Goal: Task Accomplishment & Management: Manage account settings

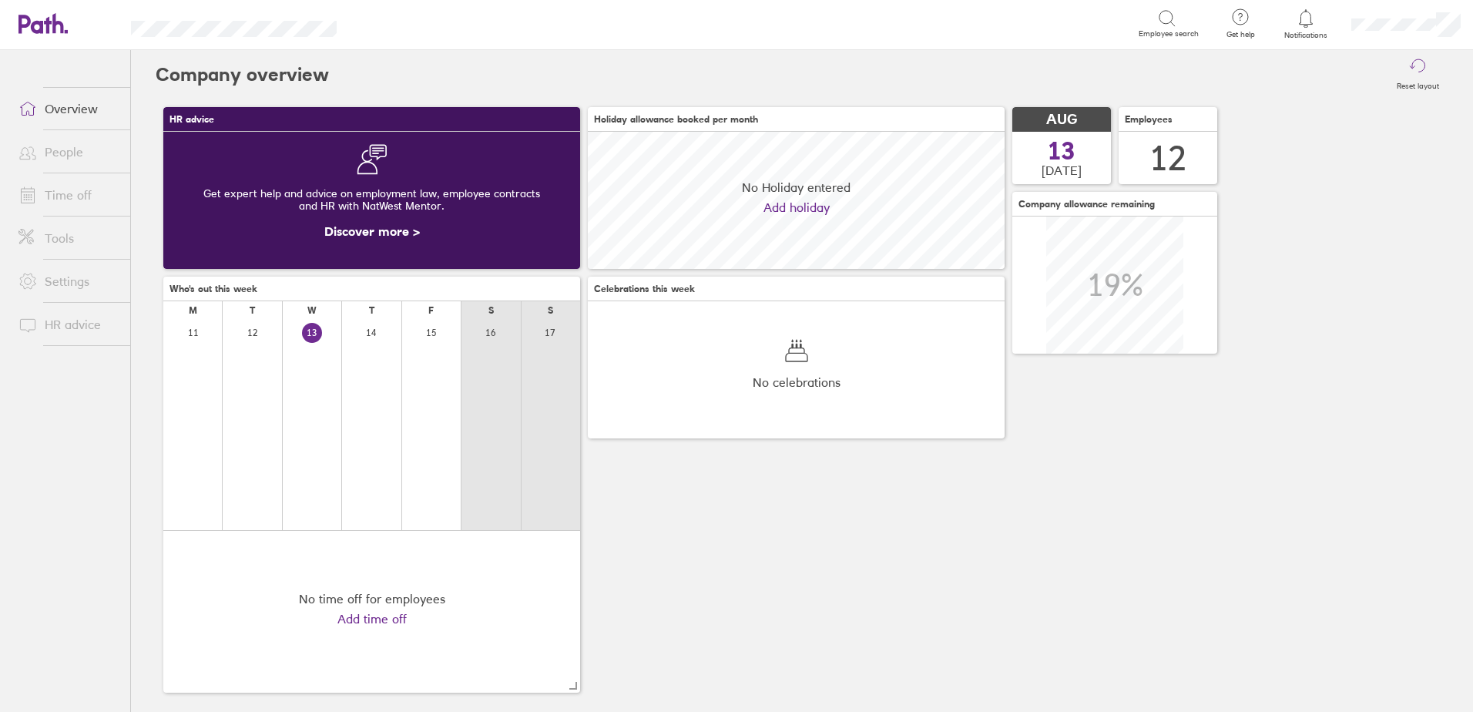
scroll to position [137, 417]
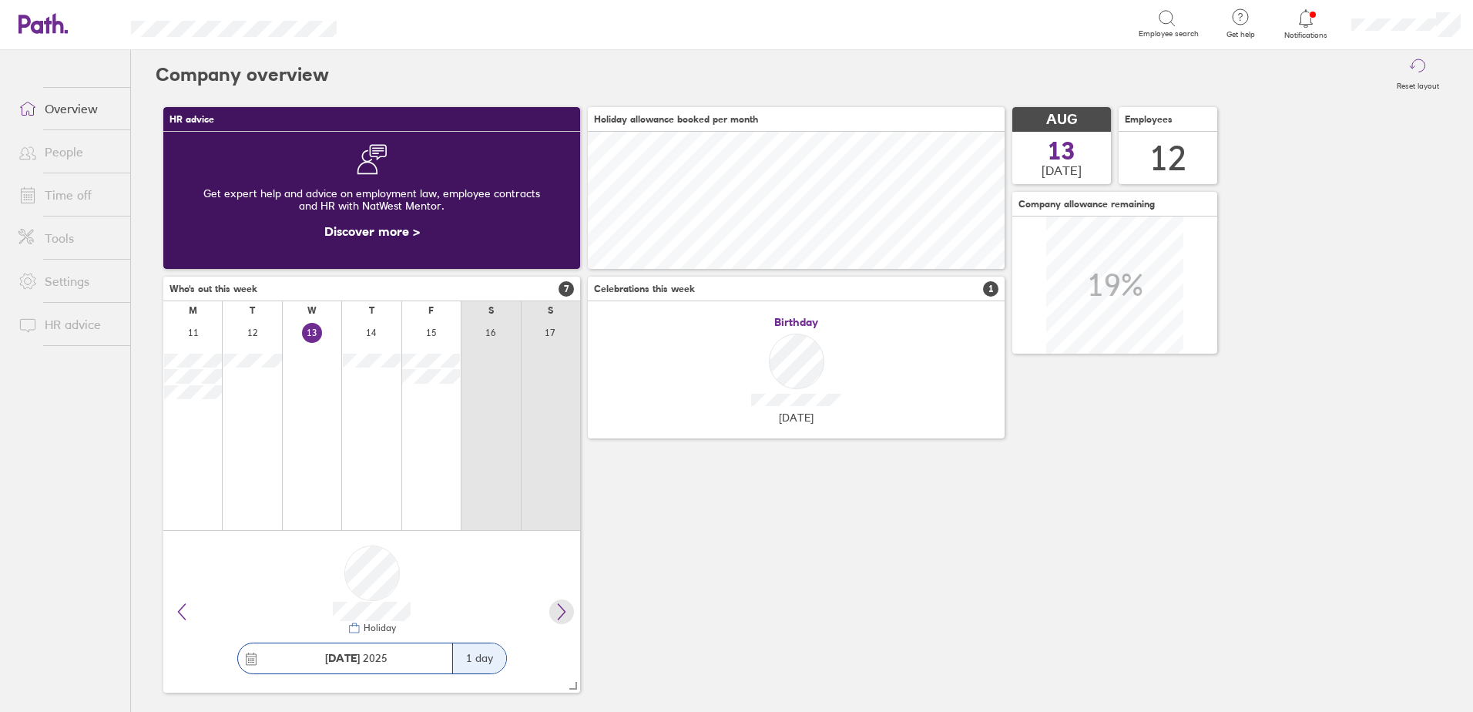
click at [555, 615] on icon at bounding box center [561, 611] width 18 height 18
click at [79, 193] on link "Time off" at bounding box center [68, 194] width 124 height 31
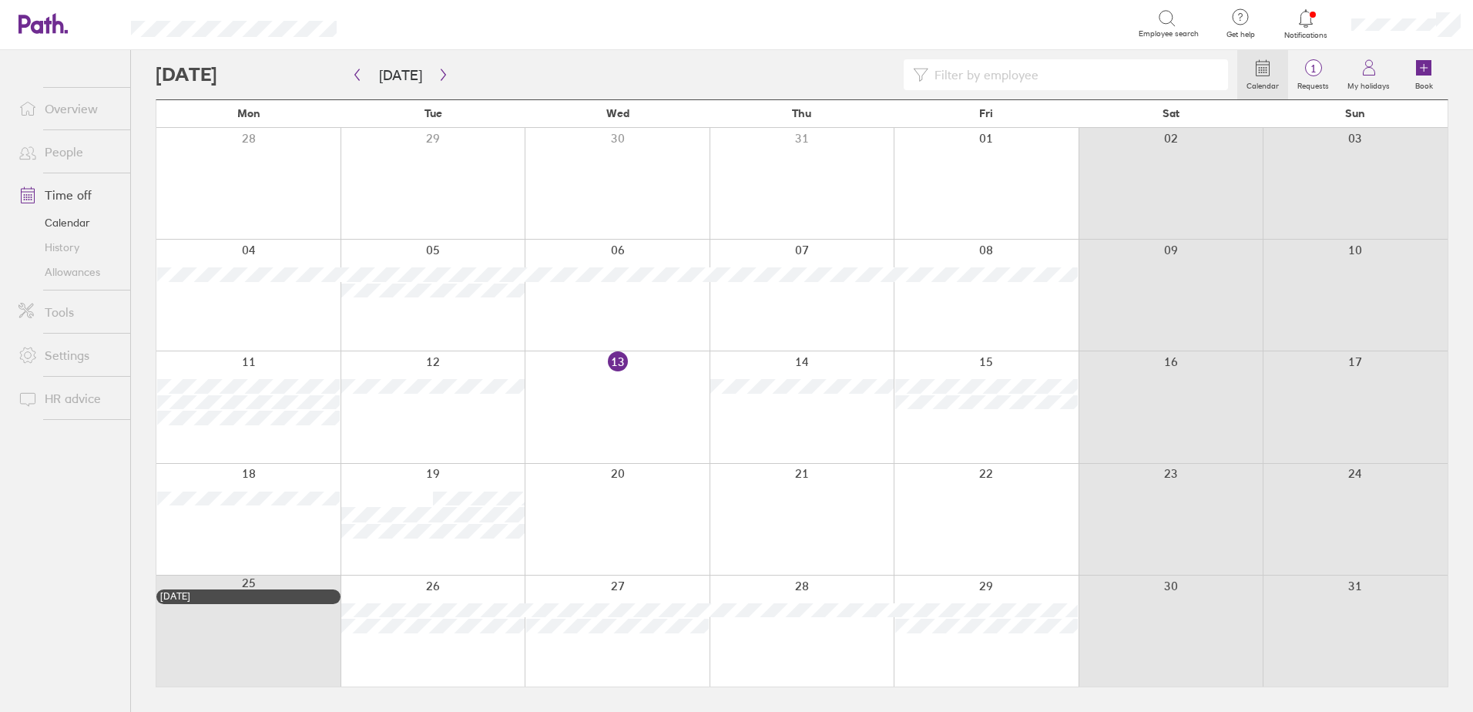
click at [74, 270] on link "Allowances" at bounding box center [68, 272] width 124 height 25
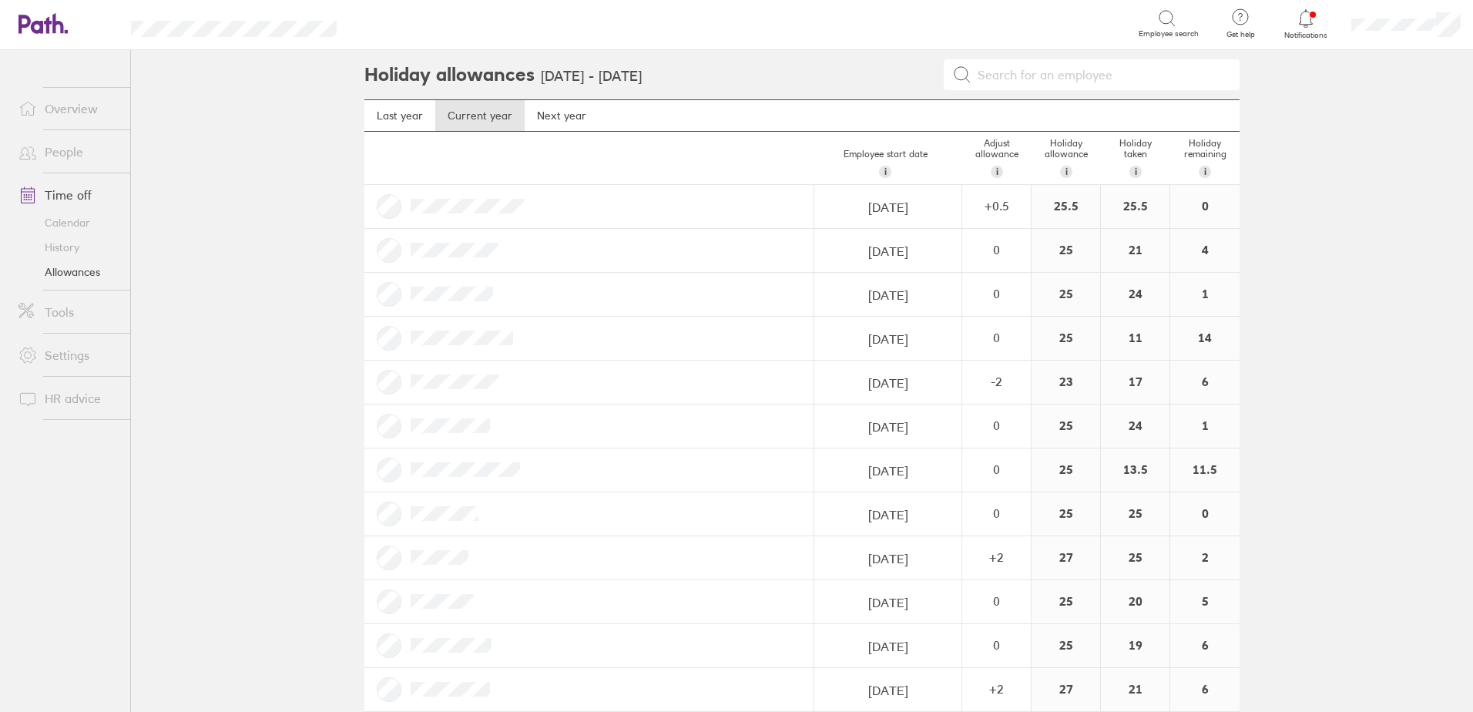
scroll to position [25, 0]
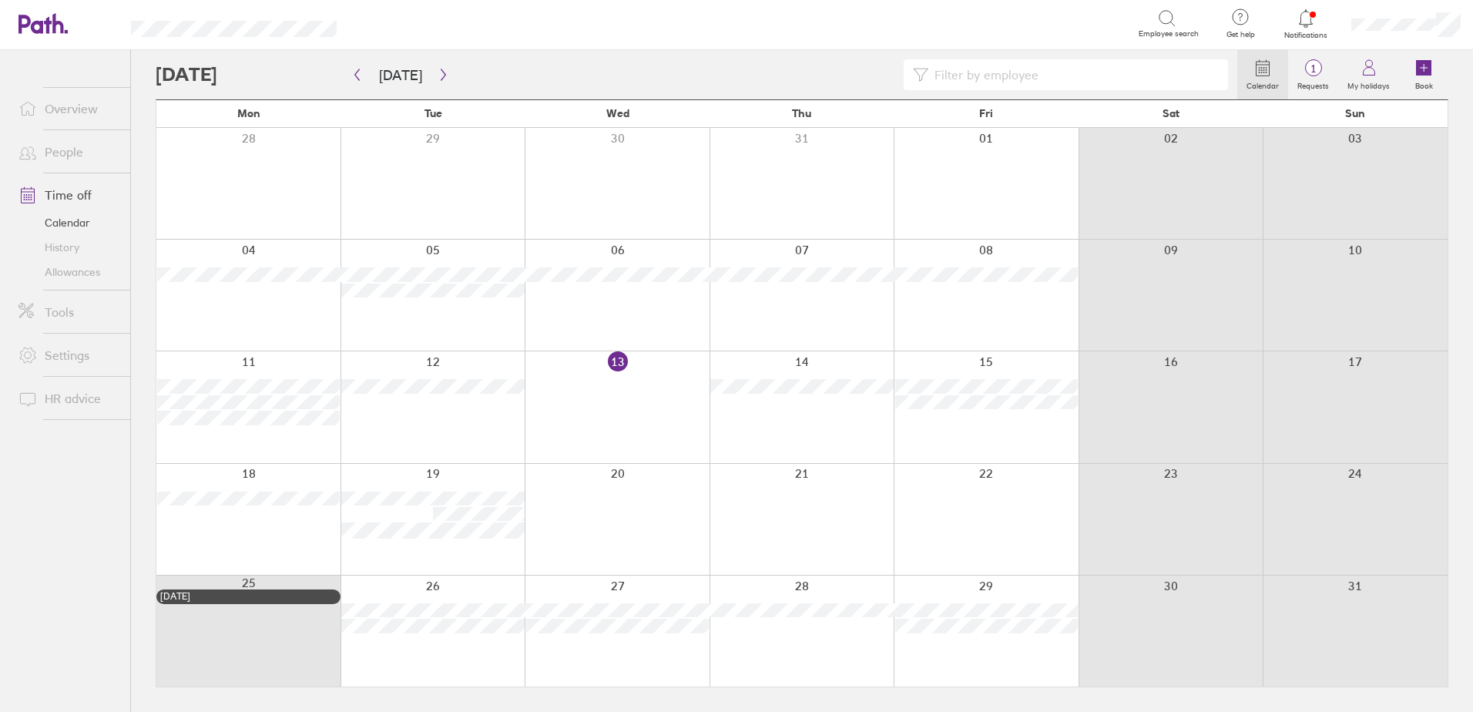
click at [1305, 18] on icon at bounding box center [1305, 18] width 18 height 18
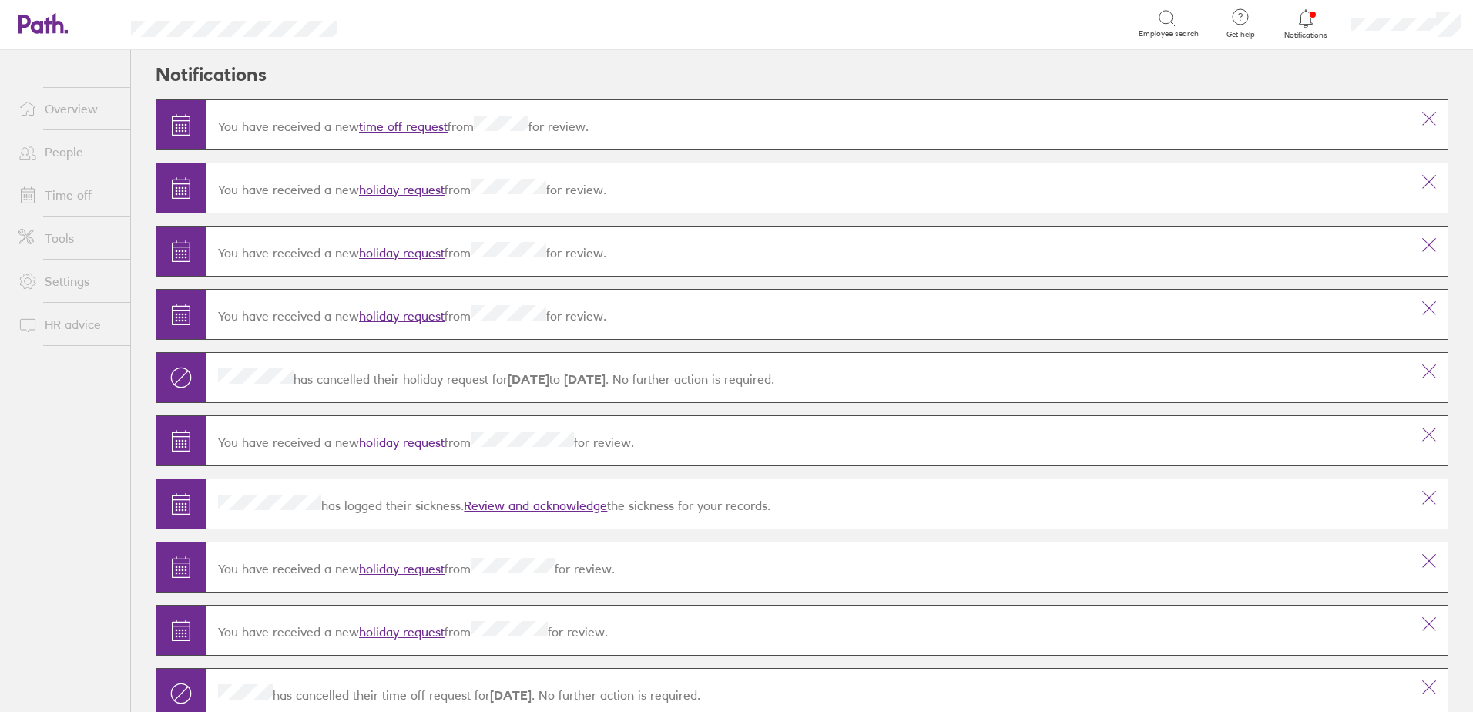
click at [419, 119] on link "time off request" at bounding box center [403, 126] width 89 height 15
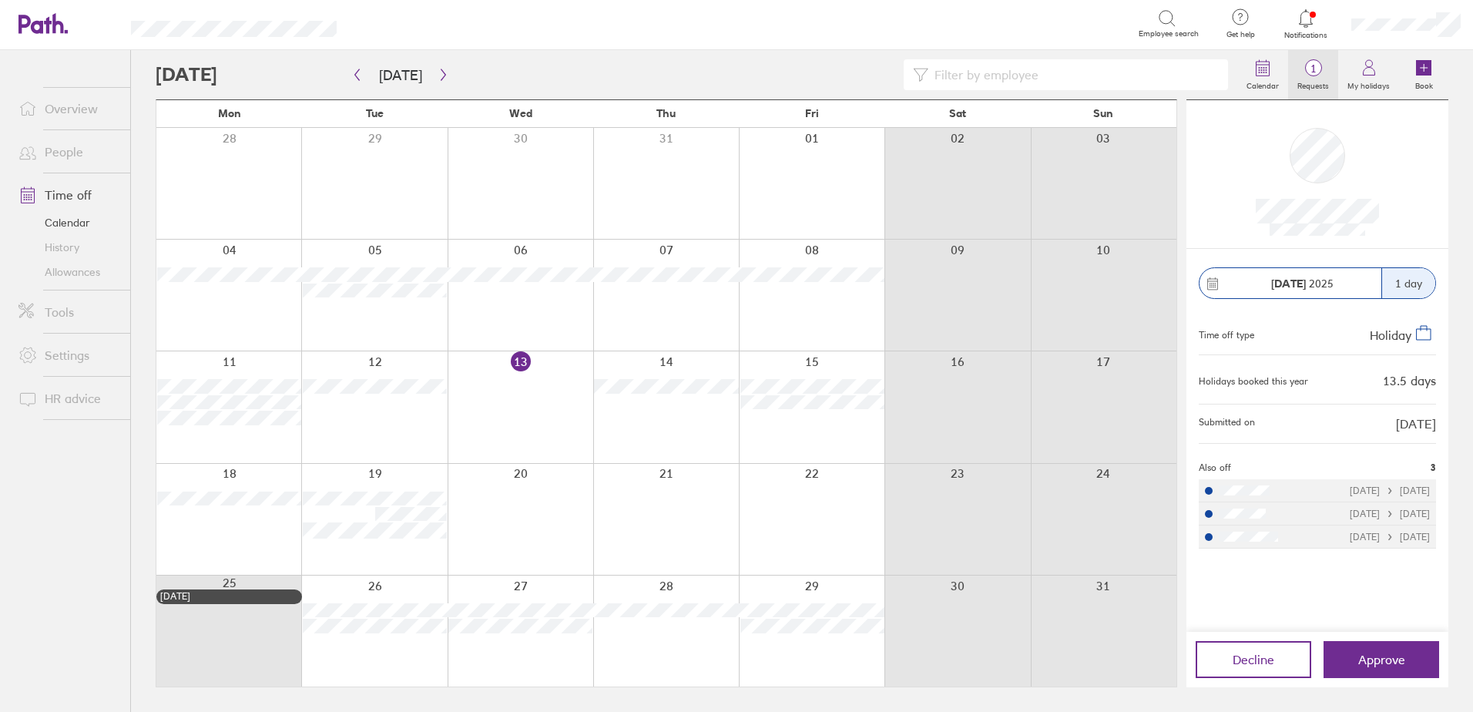
click at [1316, 68] on span "1" at bounding box center [1313, 68] width 50 height 12
click at [1312, 12] on icon at bounding box center [1305, 18] width 18 height 18
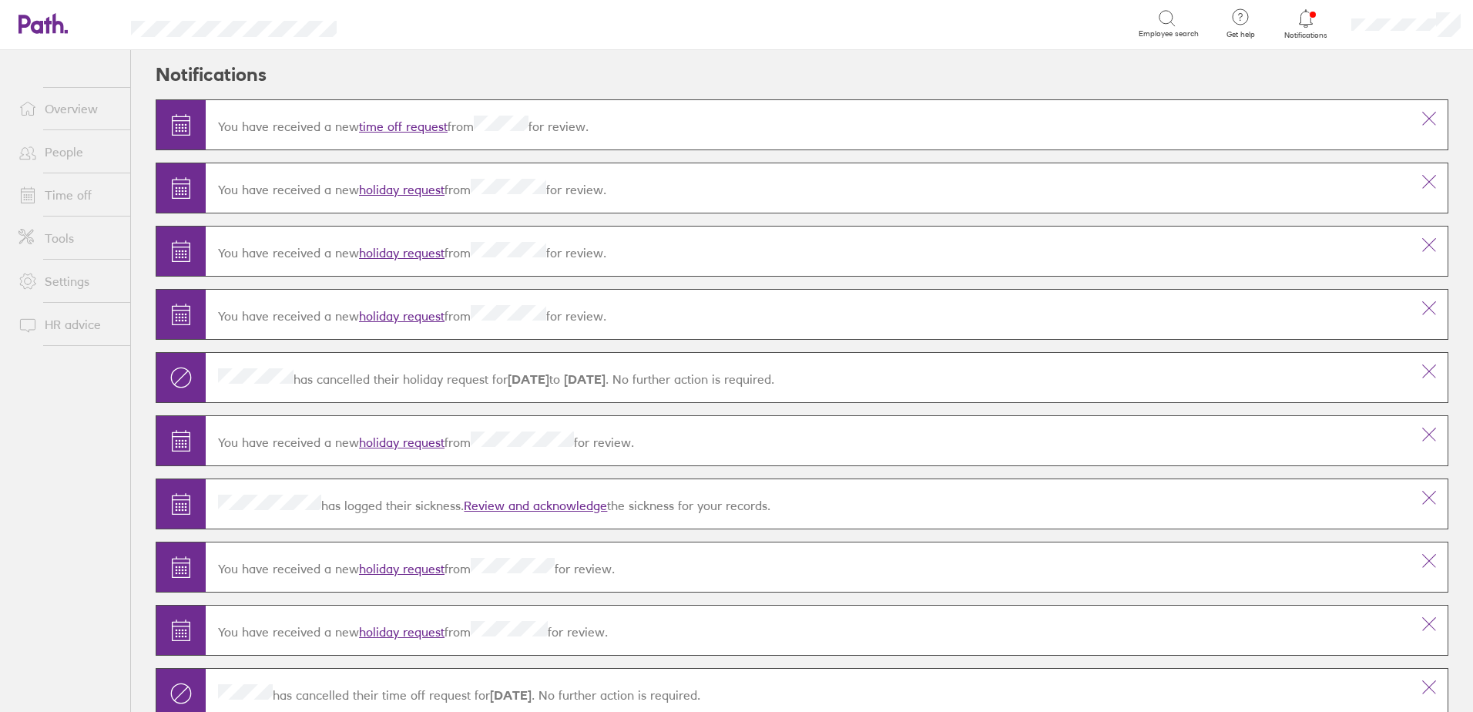
click at [387, 186] on link "holiday request" at bounding box center [401, 189] width 85 height 15
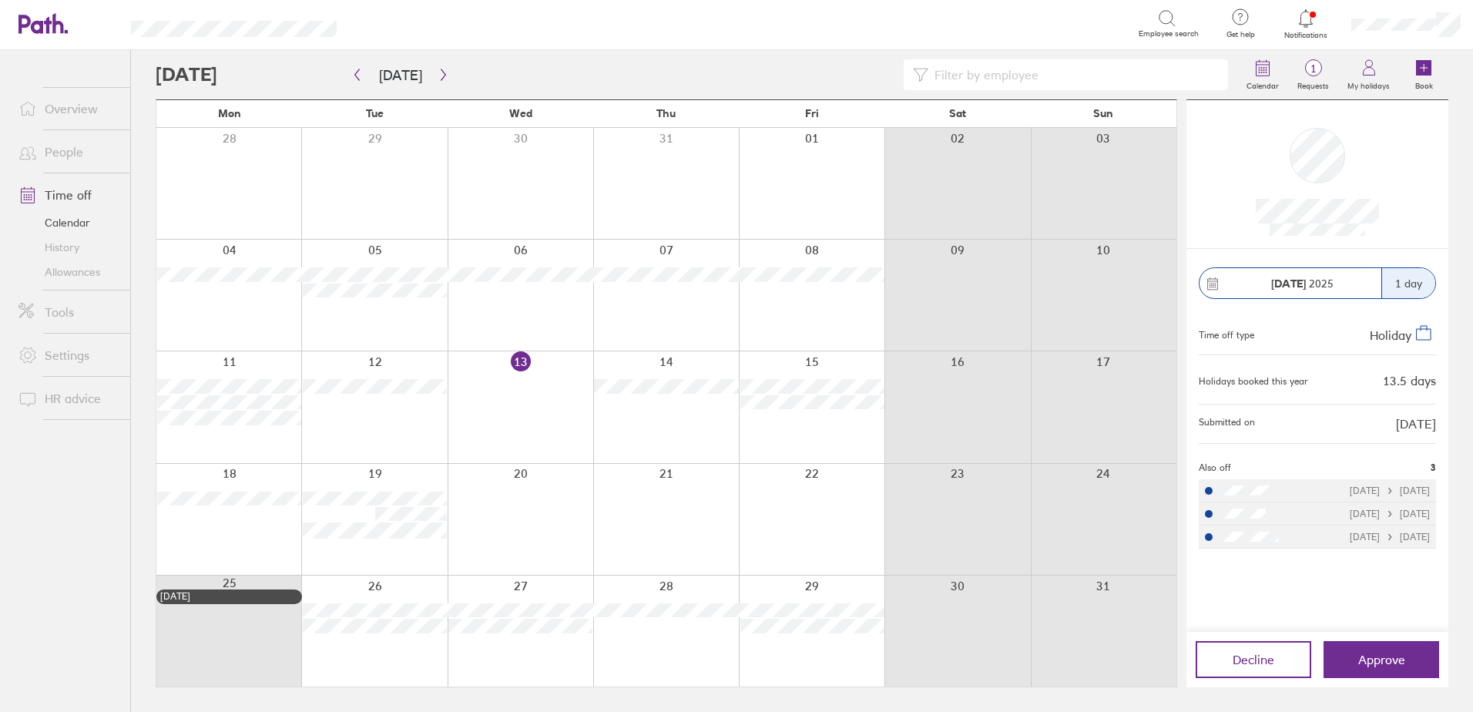
click at [1311, 22] on icon at bounding box center [1305, 18] width 18 height 18
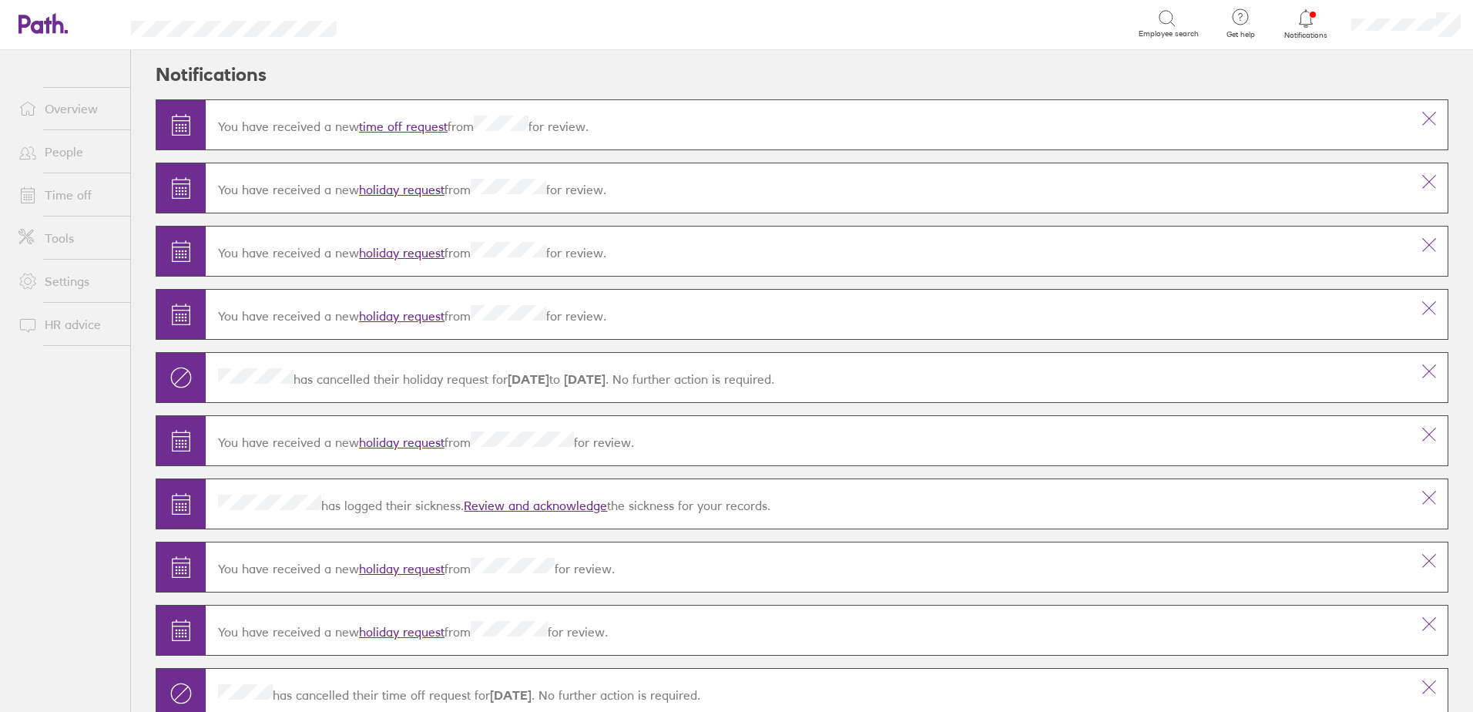
click at [386, 256] on link "holiday request" at bounding box center [401, 252] width 85 height 15
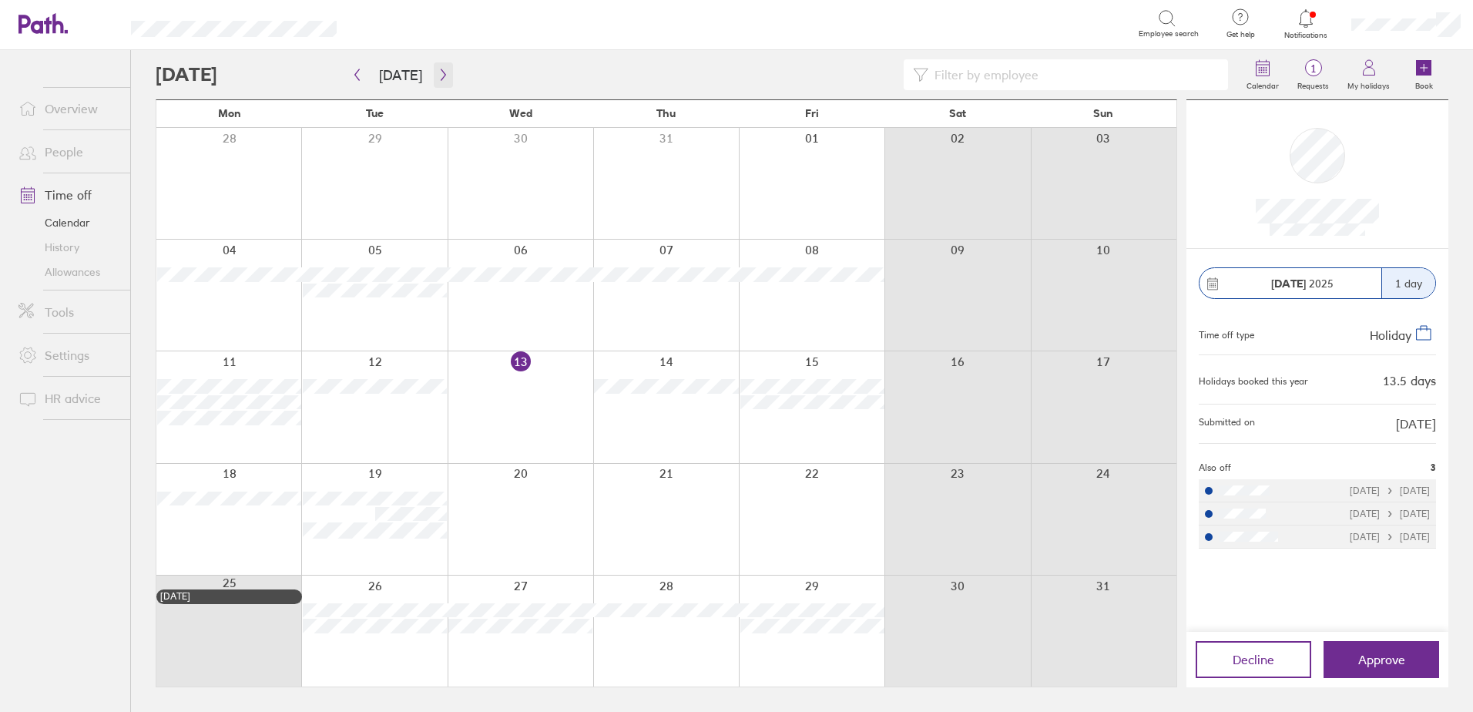
click at [441, 73] on icon "button" at bounding box center [443, 75] width 5 height 12
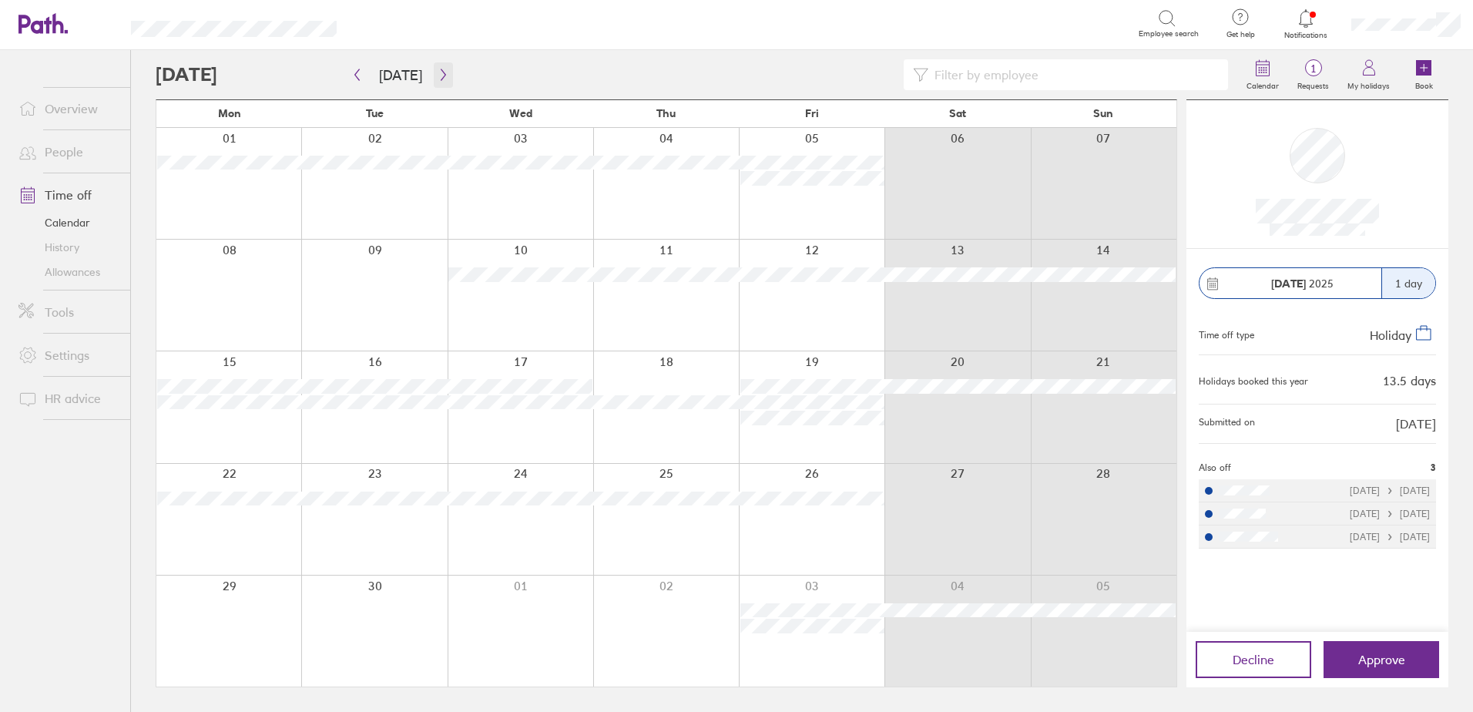
click at [441, 73] on icon "button" at bounding box center [443, 75] width 5 height 12
